Goal: Task Accomplishment & Management: Use online tool/utility

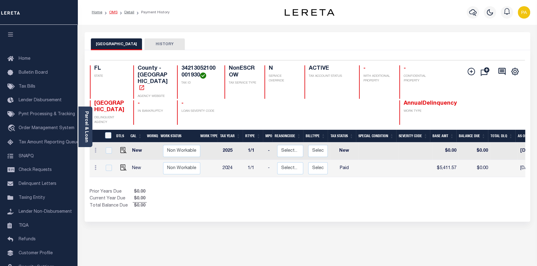
click at [113, 12] on link "OMS" at bounding box center [113, 13] width 8 height 4
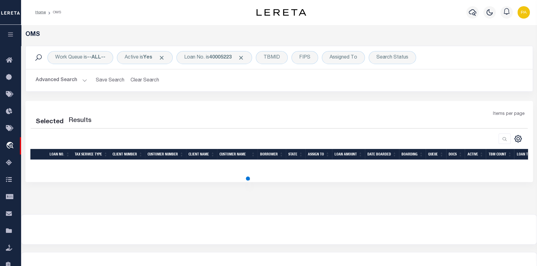
select select "200"
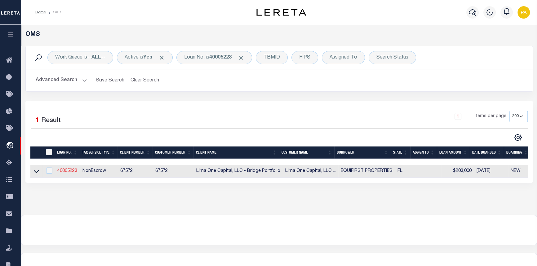
click at [65, 173] on link "40005223" at bounding box center [67, 171] width 20 height 4
type input "40005223"
type input "EQUIFIRST PROPERTIES"
select select
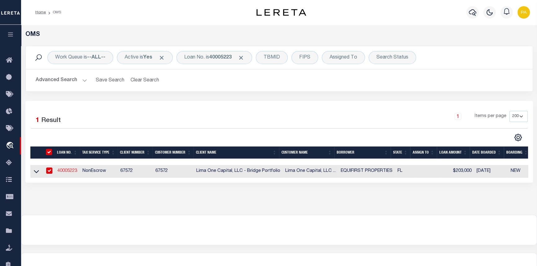
select select
select select "10"
select select
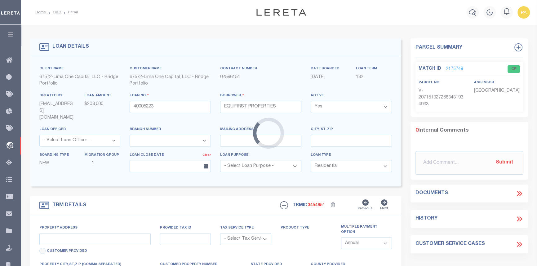
type input "2639 CAYMAN WAY"
radio input "true"
select select "NonEscrow"
select select
type input "WINTER PARK FL 32792"
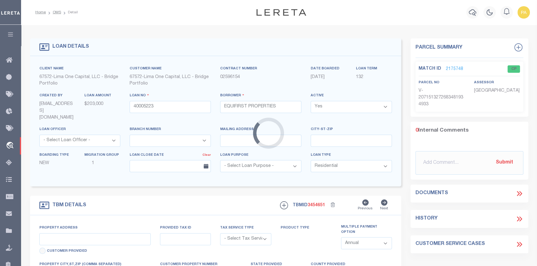
type input "40005223-1"
type input "FL"
type textarea "SEE FILE1"
type textarea "Compare"
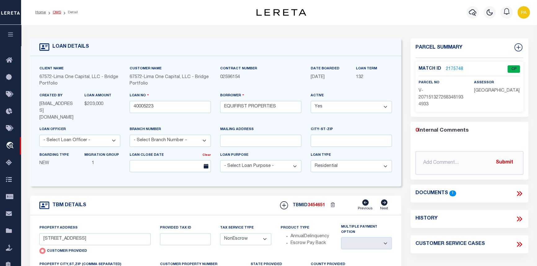
click at [56, 11] on link "OMS" at bounding box center [57, 13] width 8 height 4
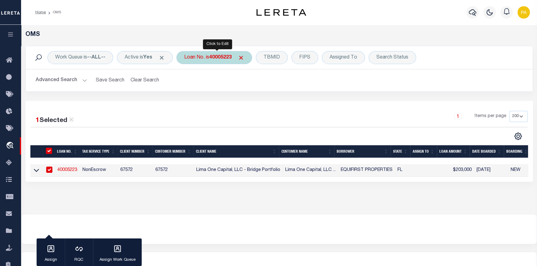
click at [213, 57] on b "40005223" at bounding box center [220, 57] width 22 height 5
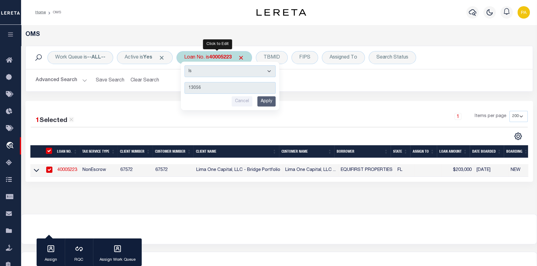
type input "130567"
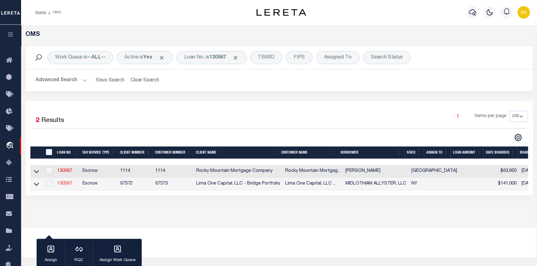
click at [63, 184] on link "130567" at bounding box center [64, 184] width 15 height 4
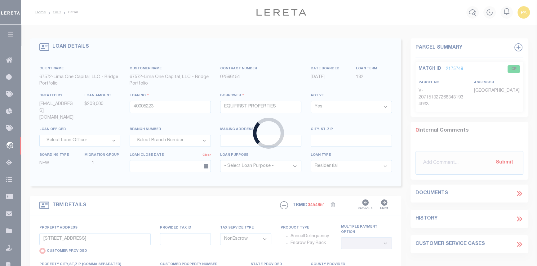
type input "130567"
type input "MIDLOTHIAN ALLYSTER, LLC"
select select
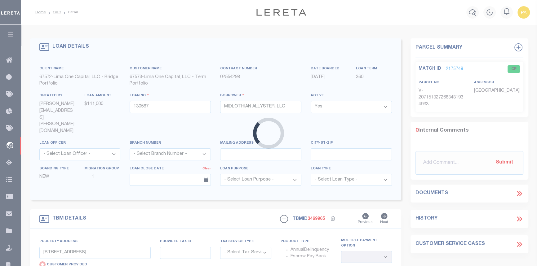
type input "2133 HIGHLAND AVE"
select select "Escrow"
type input "YORKVILLE NY 13495"
type input "130567-1"
type input "NY"
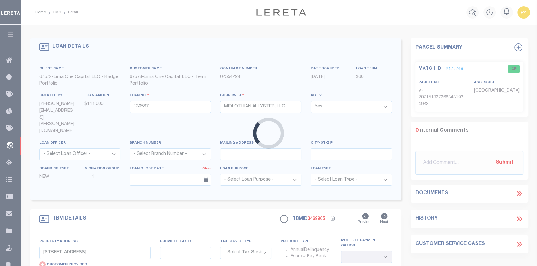
type textarea "FEB 4 2024 LEGAL COVERS 14 PARCELS"
select select "4"
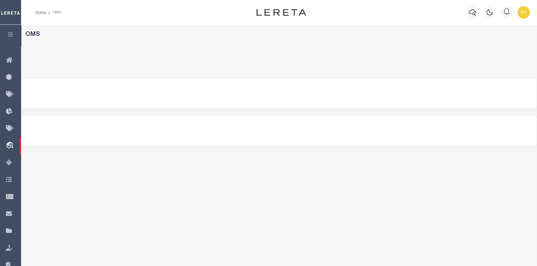
select select "200"
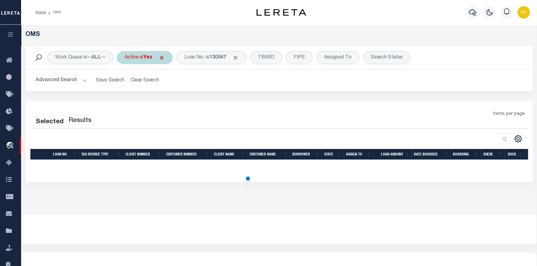
select select "200"
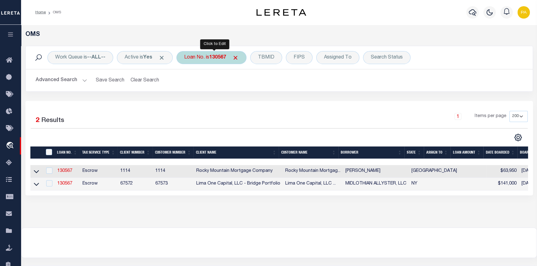
click at [219, 58] on b "130567" at bounding box center [217, 57] width 17 height 5
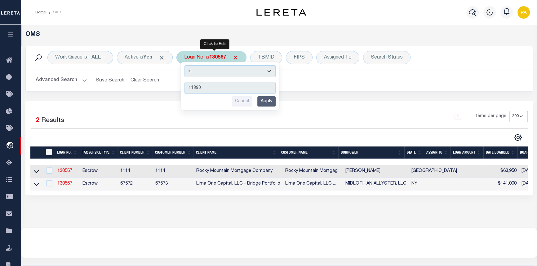
type input "118906"
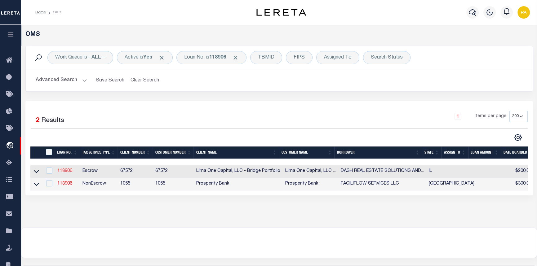
click at [61, 172] on link "118906" at bounding box center [64, 171] width 15 height 4
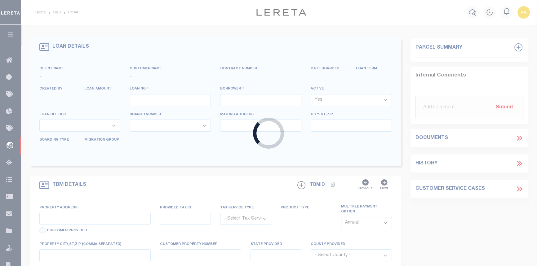
type input "118906"
type input "DASH REAL ESTATE SOLUTIONS AND CONST"
select select
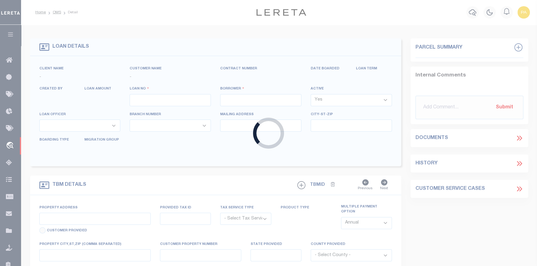
select select
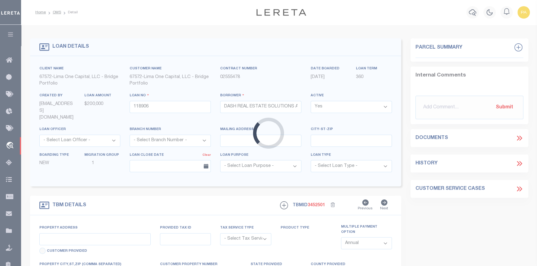
type input "7428 SOUTH RHODES AVENUE"
radio input "true"
select select "Escrow"
select select
type input "CHICAGO IL 60619"
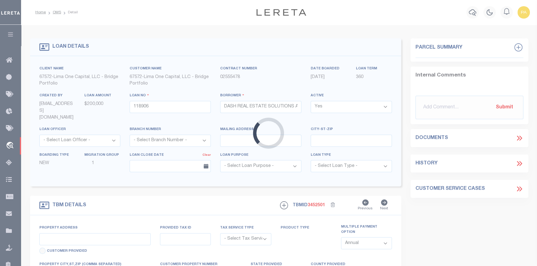
type input "118906-1"
type input "IL"
type textarea "COLLECTOR: ENTITY: PARCEL: 20"
type textarea "Compare"
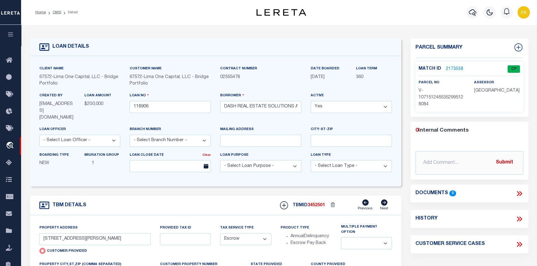
click at [56, 10] on li "OMS" at bounding box center [53, 13] width 15 height 6
click at [56, 12] on link "OMS" at bounding box center [57, 13] width 8 height 4
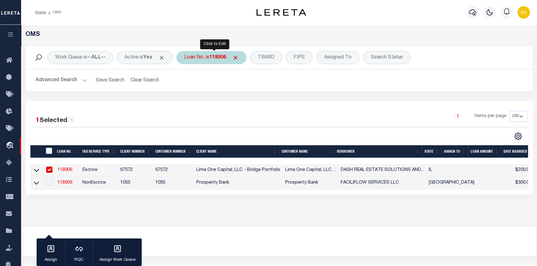
click at [222, 57] on b "118906" at bounding box center [217, 57] width 17 height 5
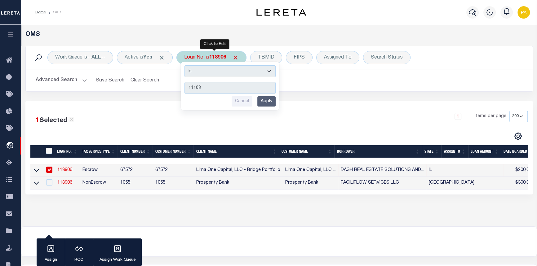
type input "111089"
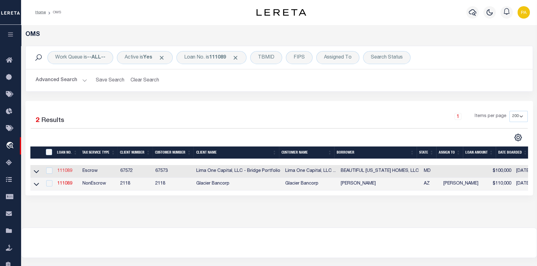
click at [68, 172] on link "111089" at bounding box center [64, 171] width 15 height 4
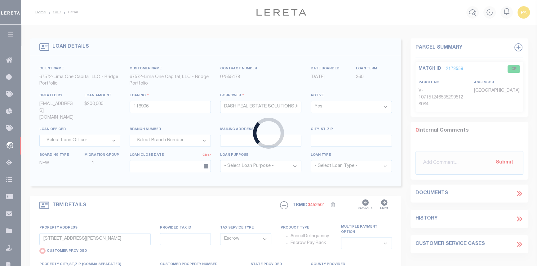
type input "111089"
type input "BEAUTIFUL MARYLAND HOMES, LLC"
select select
type input "2134 REDTHORN ROAD"
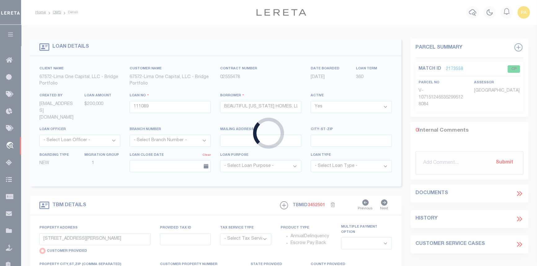
select select "Escrow"
type input "MIDDLE RIVER MD 21220"
type input "111089-1"
type input "MD"
type textarea "COLLECTOR: ENTITY: PARCEL: 4151513065630"
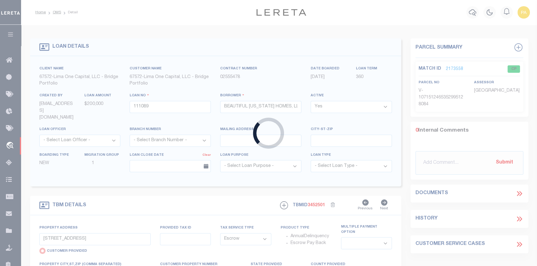
select select "1"
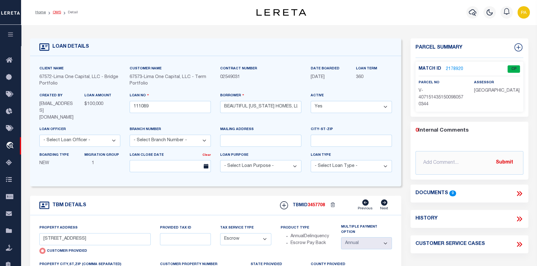
click at [56, 11] on link "OMS" at bounding box center [57, 13] width 8 height 4
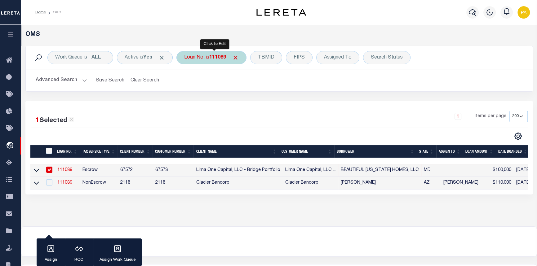
click at [201, 59] on div "Loan No. is 111089" at bounding box center [211, 57] width 70 height 13
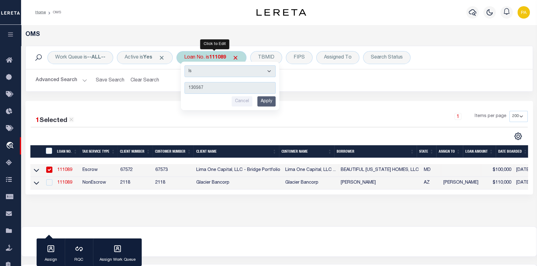
type input "130567"
click at [272, 104] on input "Apply" at bounding box center [266, 101] width 18 height 10
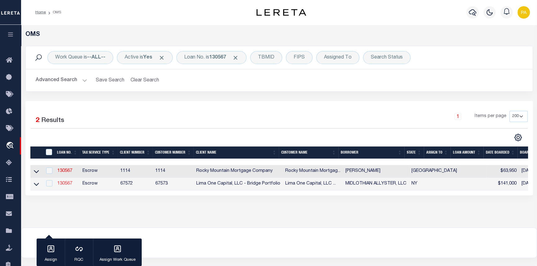
click at [62, 184] on link "130567" at bounding box center [64, 184] width 15 height 4
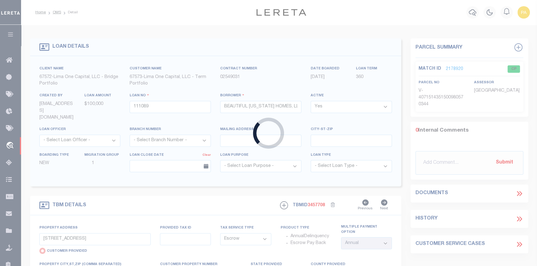
type input "130567"
type input "MIDLOTHIAN ALLYSTER, LLC"
select select
type input "2133 HIGHLAND AVE"
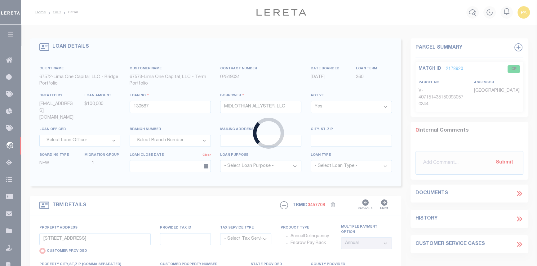
select select "Escrow"
type input "YORKVILLE NY 13495"
type input "130567-1"
type input "NY"
type textarea "FEB 4 2024 LEGAL COVERS 14 PARCELS"
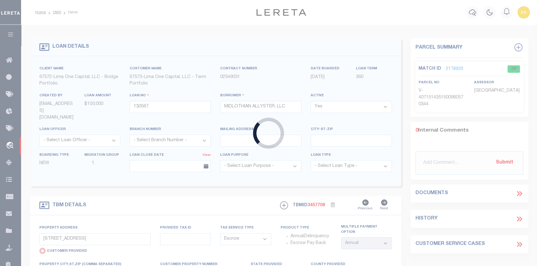
select select "4"
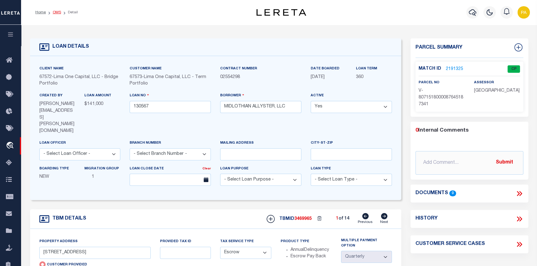
click at [56, 11] on link "OMS" at bounding box center [57, 13] width 8 height 4
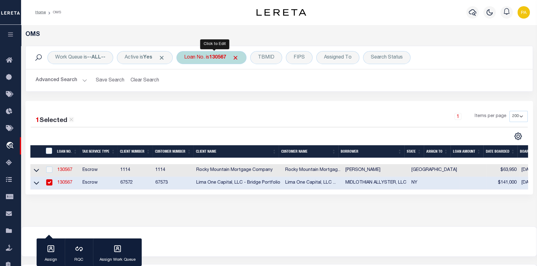
click at [212, 58] on div "Loan No. is 130567" at bounding box center [211, 57] width 70 height 13
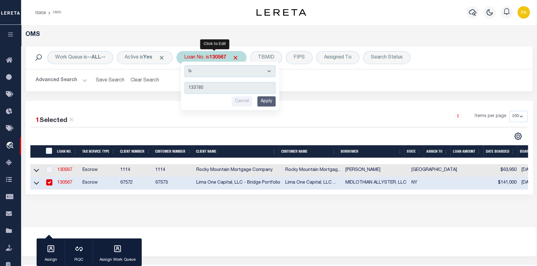
type input "133780"
click at [269, 101] on input "Apply" at bounding box center [266, 101] width 18 height 10
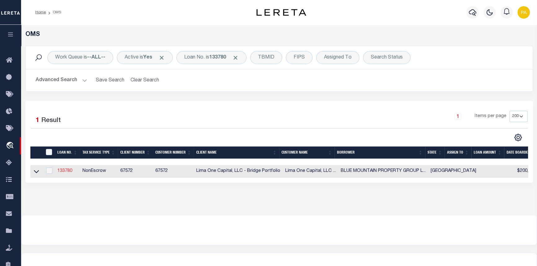
click at [63, 170] on link "133780" at bounding box center [64, 171] width 15 height 4
type input "133780"
type input "BLUE MOUNTAIN PROPERTY GROUP LLC"
select select
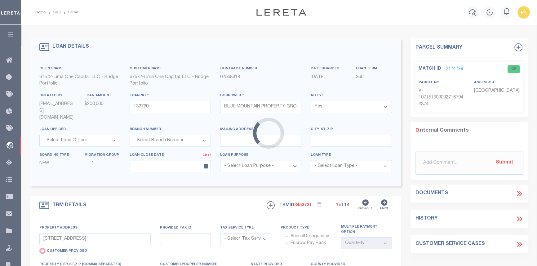
type input "[STREET_ADDRESS]"
select select "NonEscrow"
select select
type input "[GEOGRAPHIC_DATA] TX 76028"
type input "133780-1"
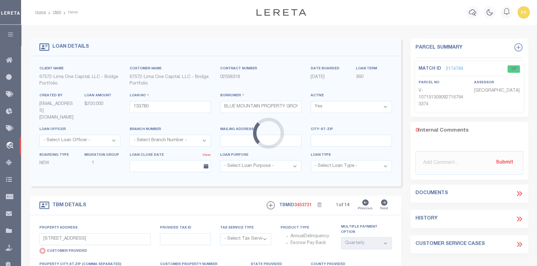
type input "[GEOGRAPHIC_DATA]"
type textarea "COLLECTOR: ENTITY: PARCEL: 40386422"
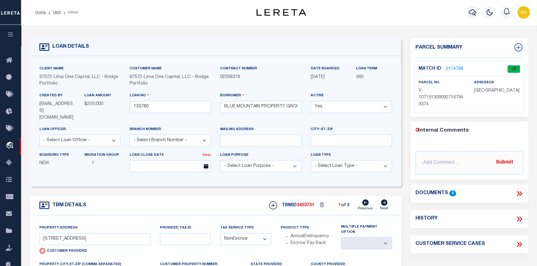
click at [455, 68] on link "2174799" at bounding box center [454, 69] width 17 height 7
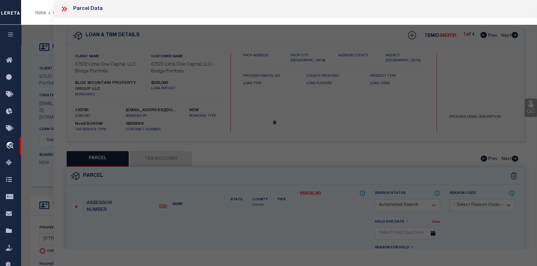
checkbox input "false"
select select "CP"
select select "AGW"
select select
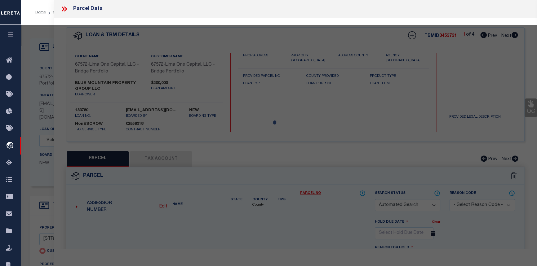
type input "[STREET_ADDRESS]"
checkbox input "false"
type input "[GEOGRAPHIC_DATA] TX 76028"
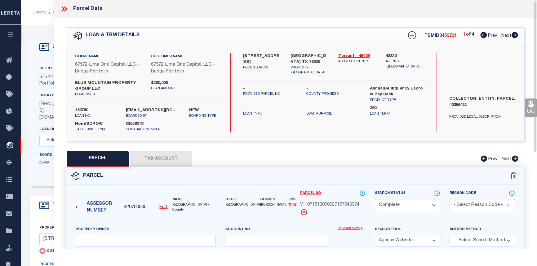
click at [349, 229] on link "Payment History" at bounding box center [351, 228] width 28 height 5
